Goal: Find contact information: Find contact information

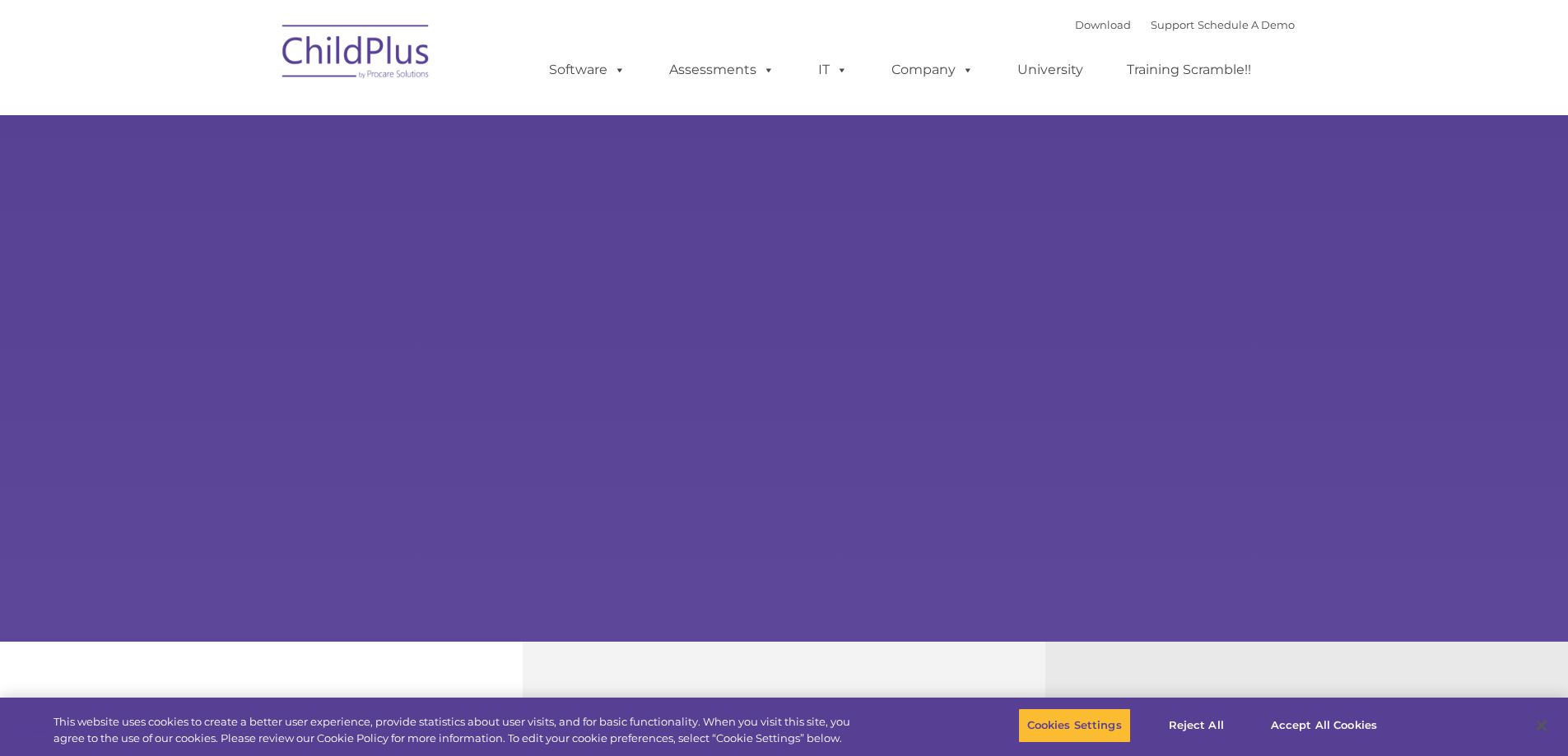
select select "MEDIUM"
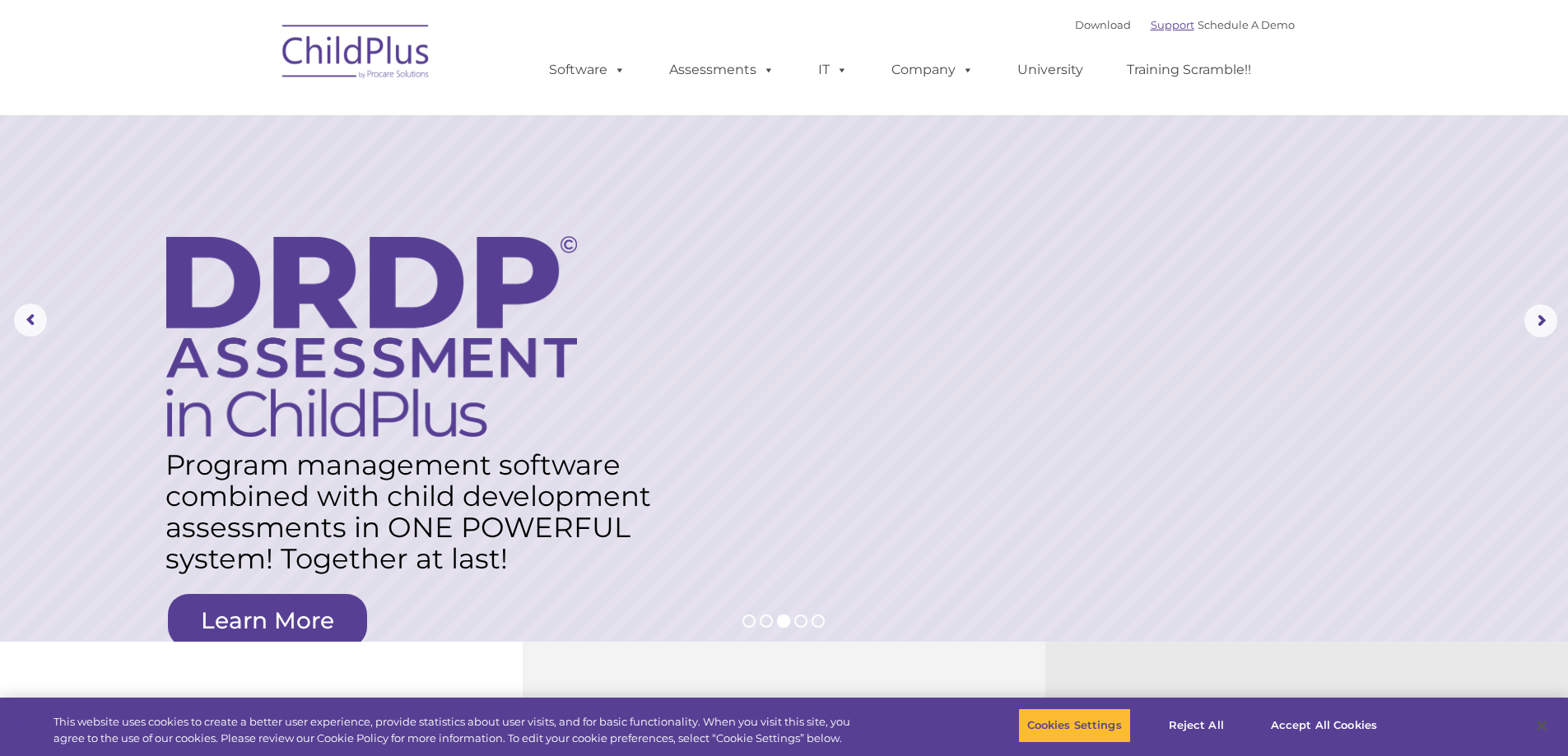
click at [1151, 28] on link "Support" at bounding box center [1172, 24] width 44 height 13
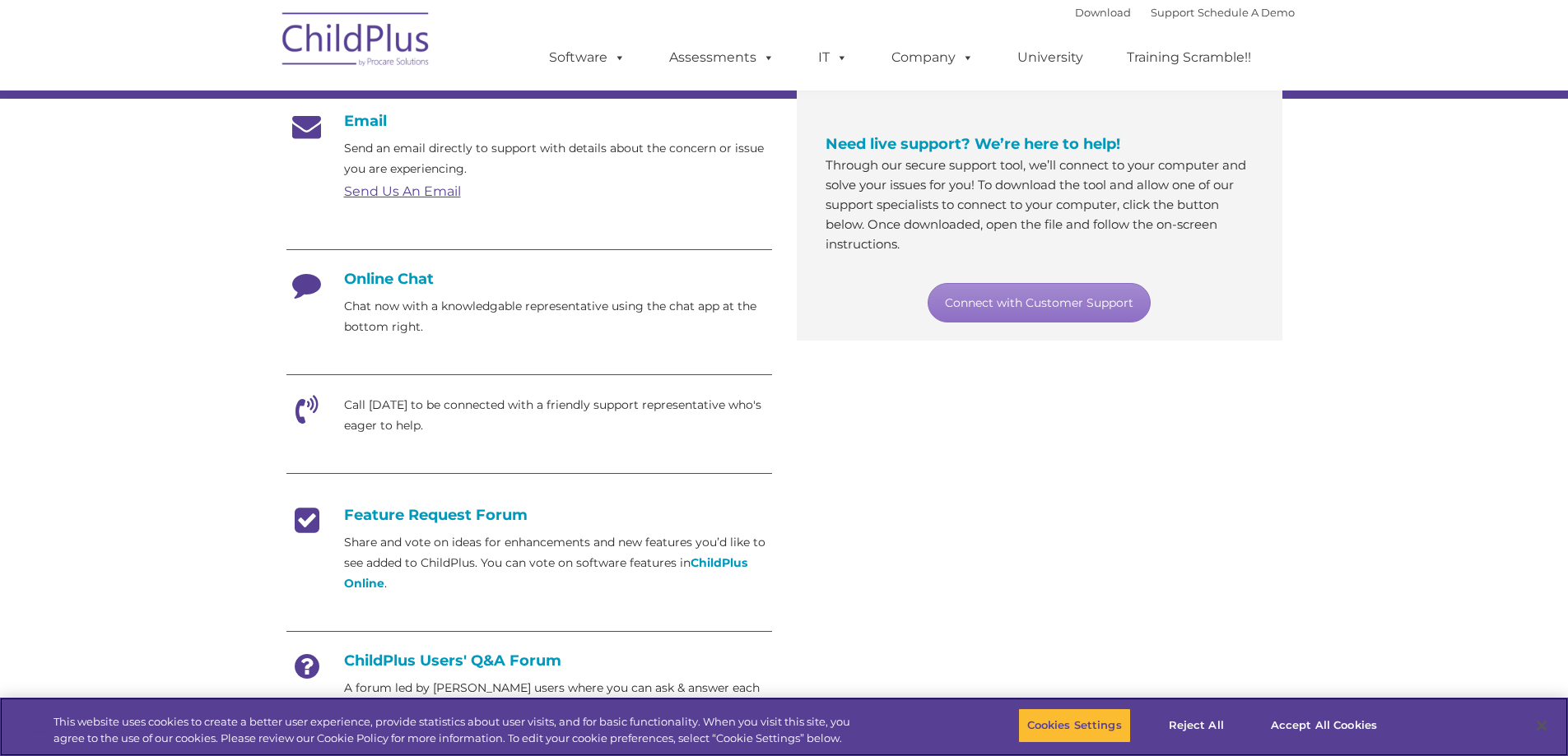
scroll to position [285, 0]
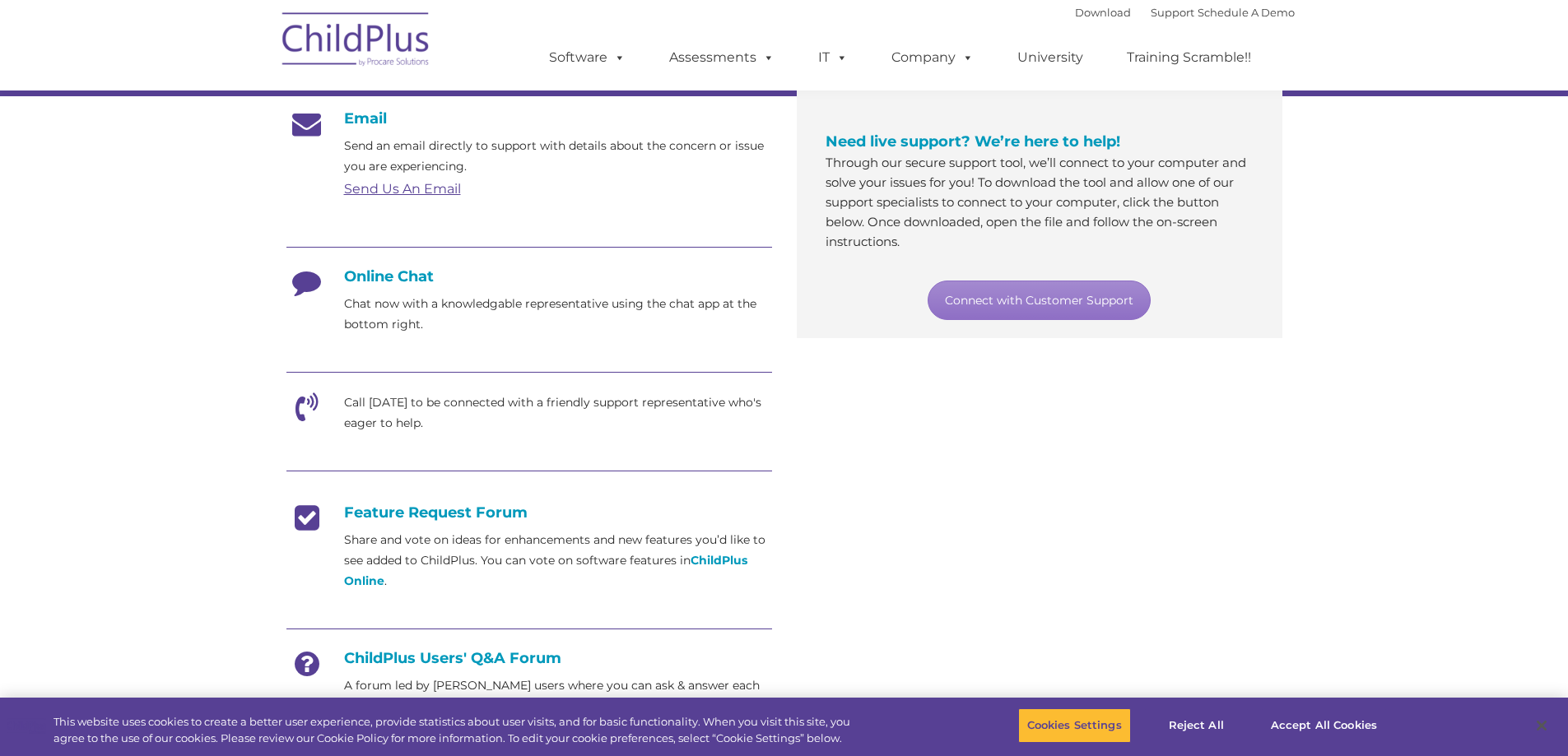
click at [311, 400] on icon at bounding box center [307, 413] width 41 height 41
click at [979, 298] on link "Connect with Customer Support" at bounding box center [1039, 300] width 223 height 40
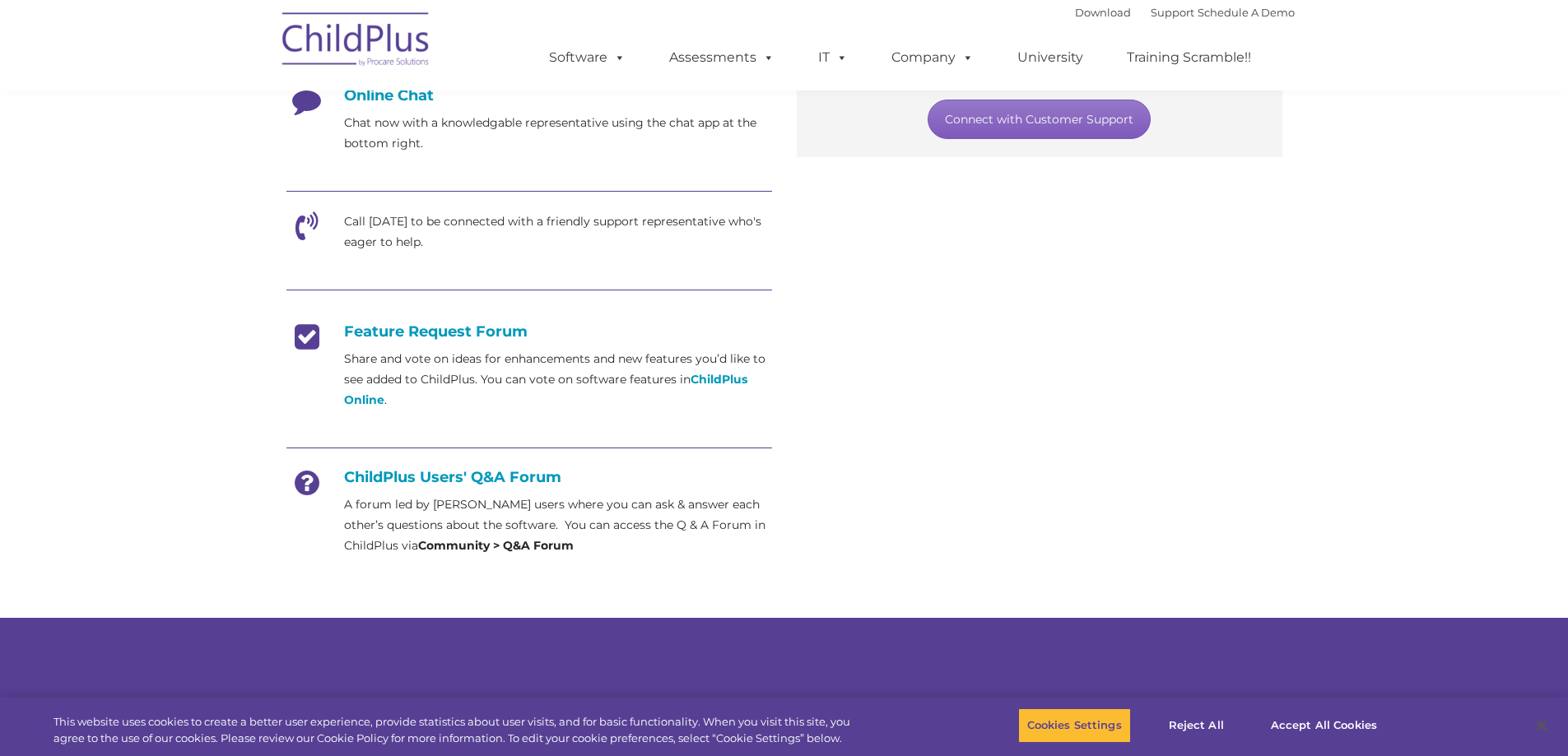
scroll to position [473, 0]
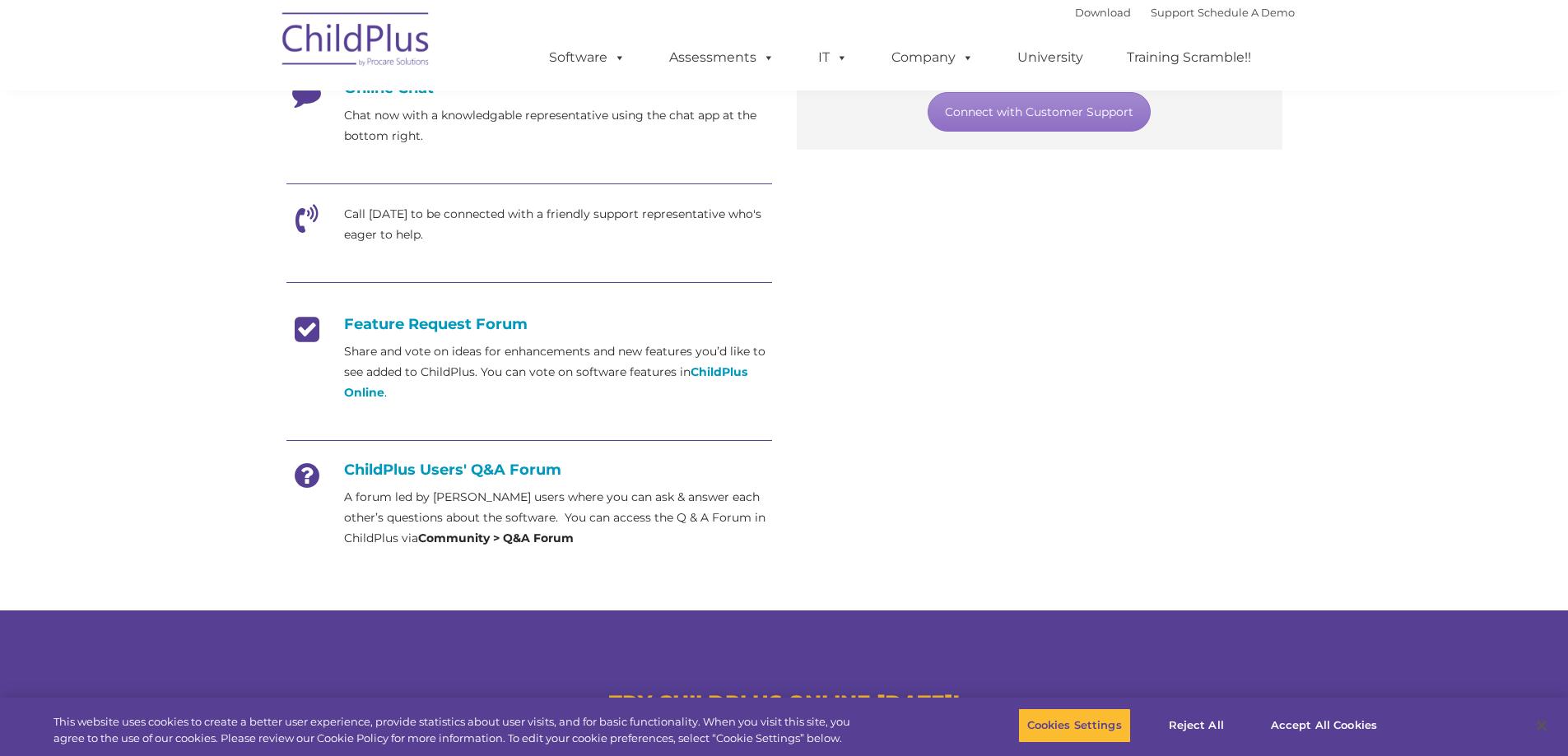
click at [308, 215] on icon at bounding box center [307, 224] width 41 height 41
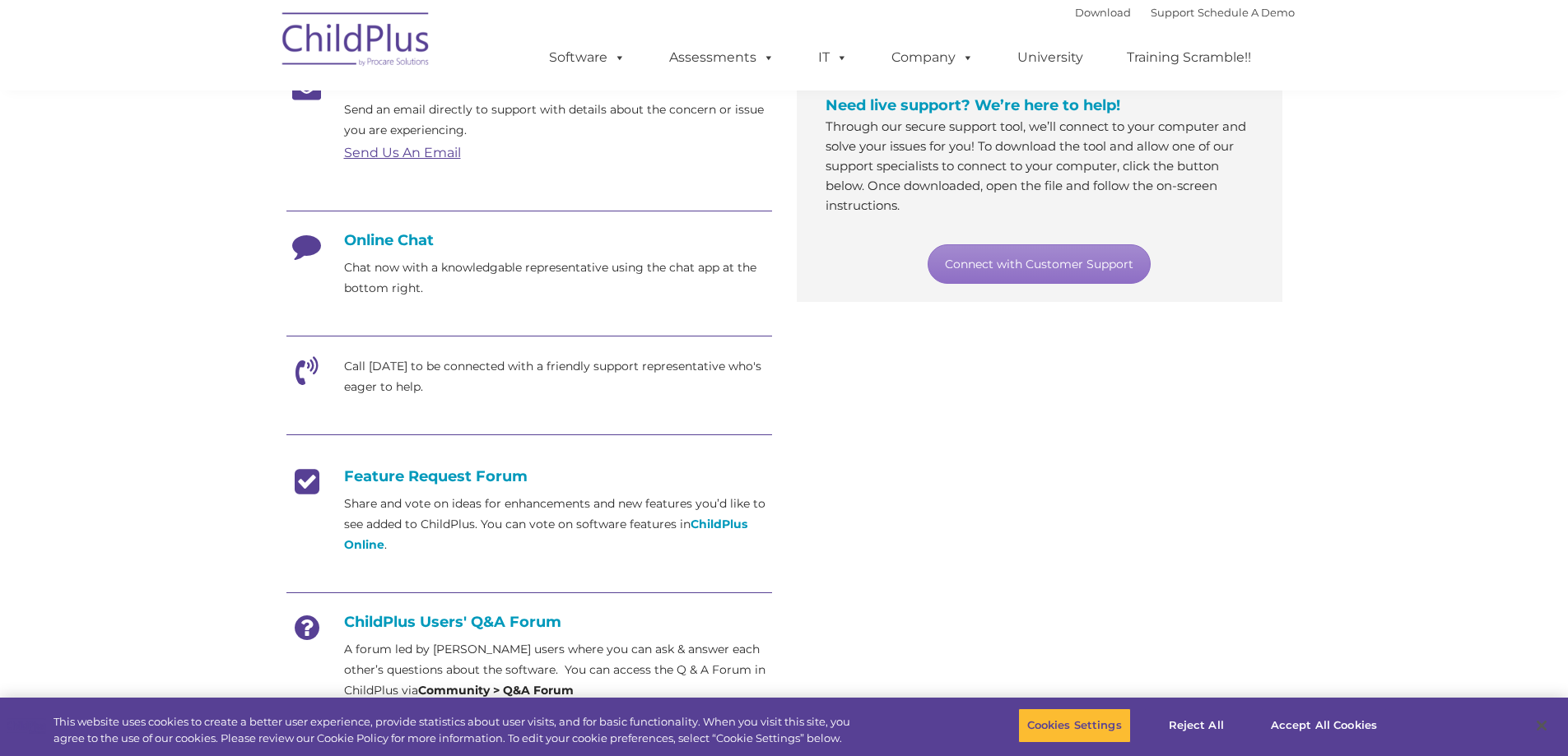
scroll to position [298, 0]
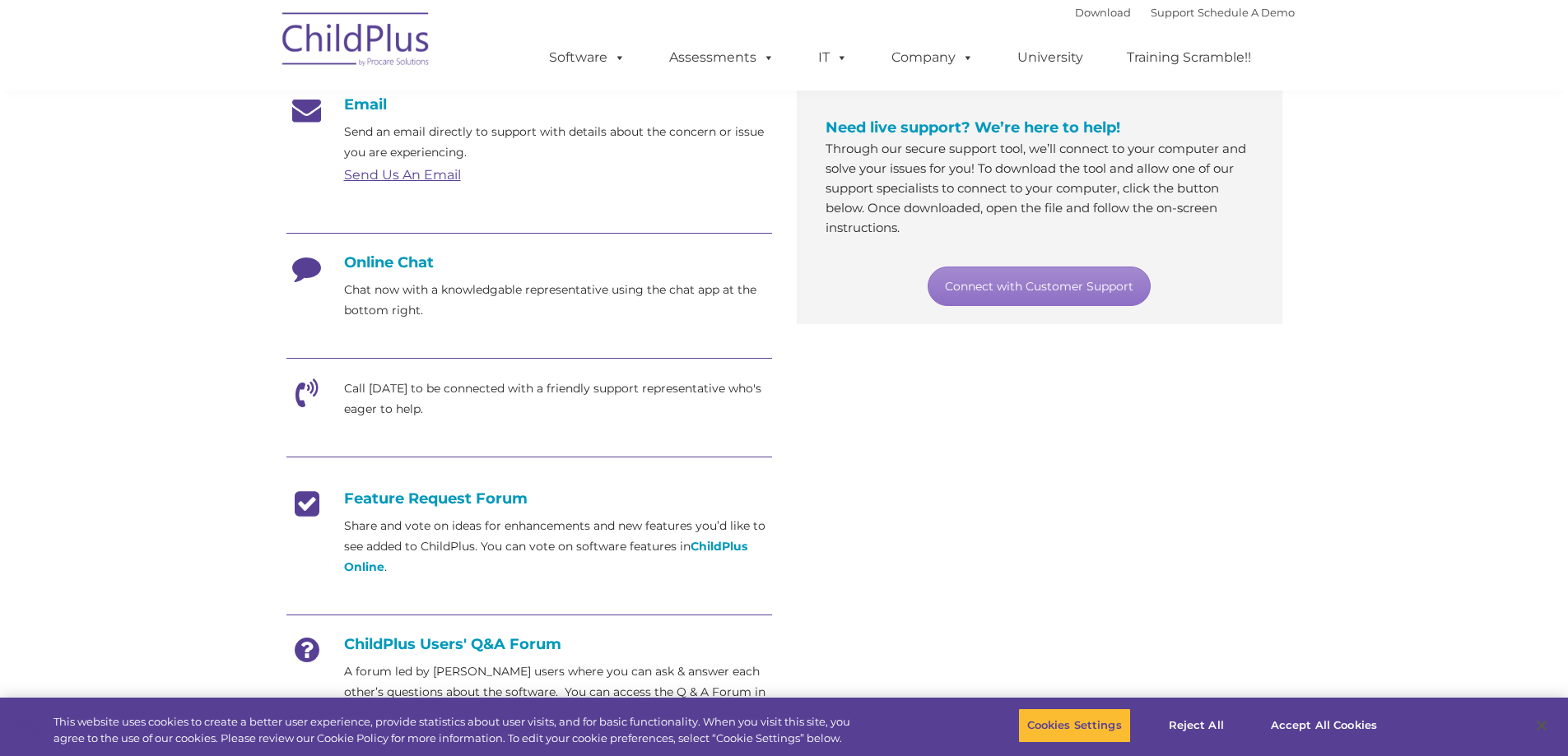
drag, startPoint x: 1566, startPoint y: 365, endPoint x: 1576, endPoint y: 556, distance: 191.3
click at [1567, 581] on html "Download Support | Schedule A Demo  MENU MENU Software ChildPlus: The original…" at bounding box center [784, 511] width 1568 height 1620
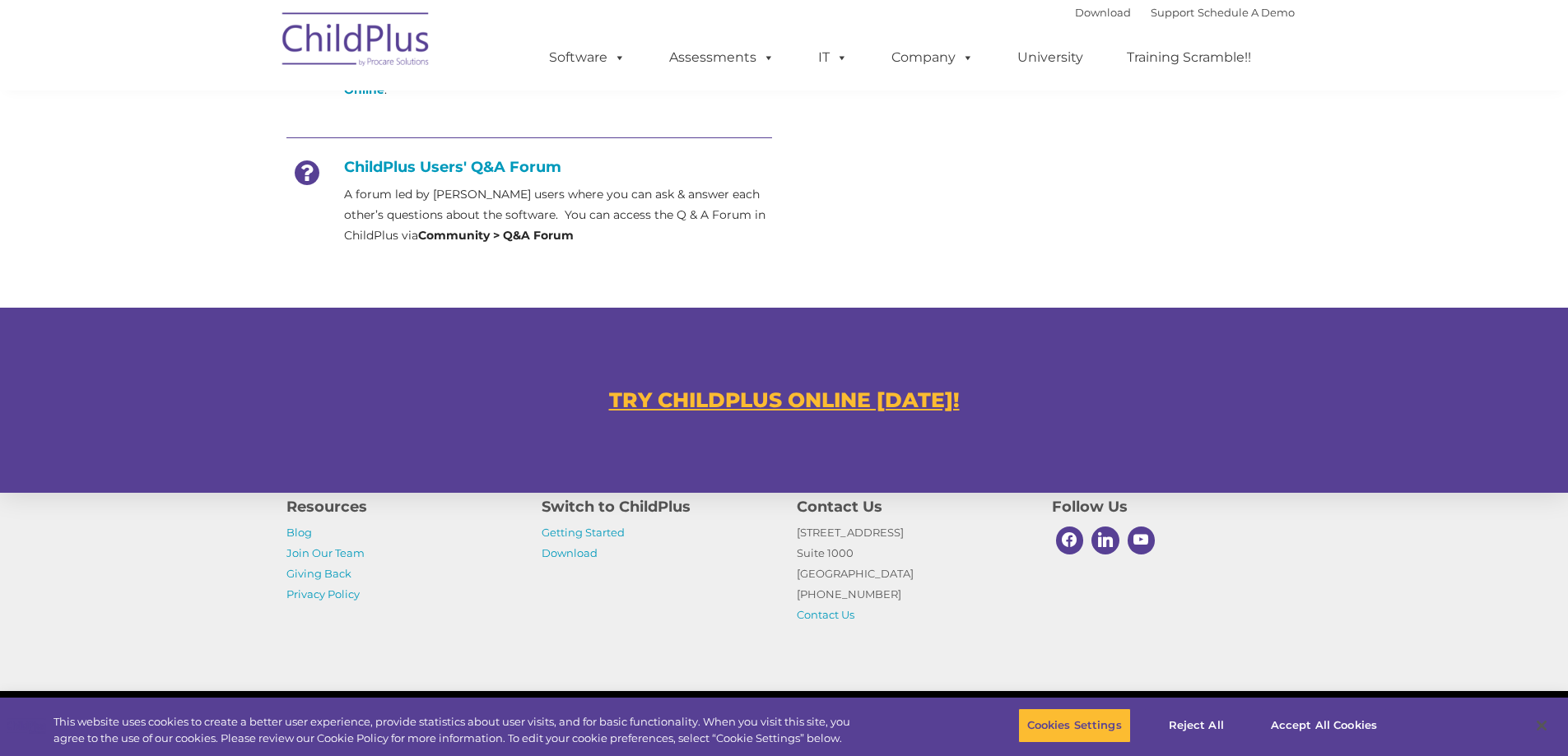
scroll to position [789, 0]
